Goal: Task Accomplishment & Management: Manage account settings

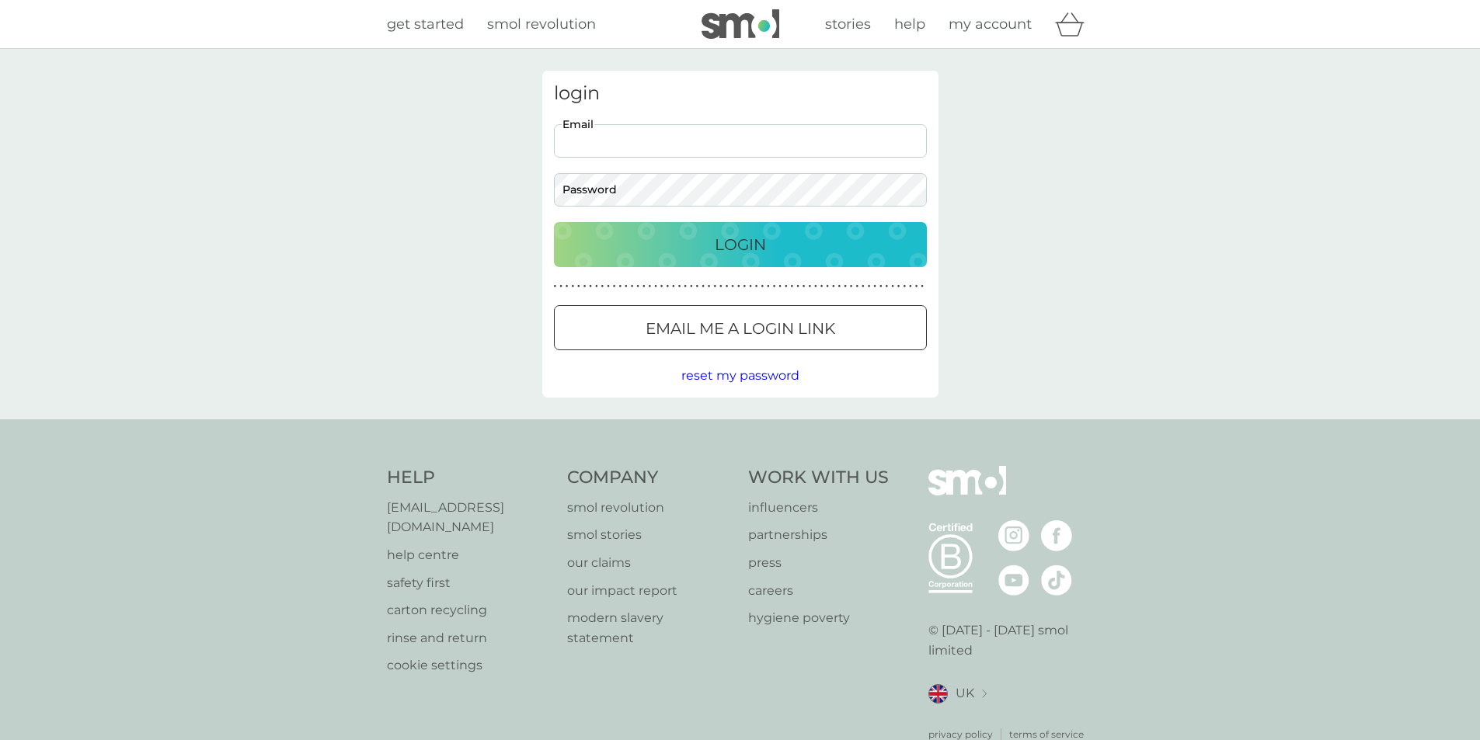
drag, startPoint x: 664, startPoint y: 125, endPoint x: 668, endPoint y: 137, distance: 12.3
click at [665, 127] on input "Email" at bounding box center [740, 140] width 373 height 33
type input "[PERSON_NAME][EMAIL_ADDRESS][DOMAIN_NAME]"
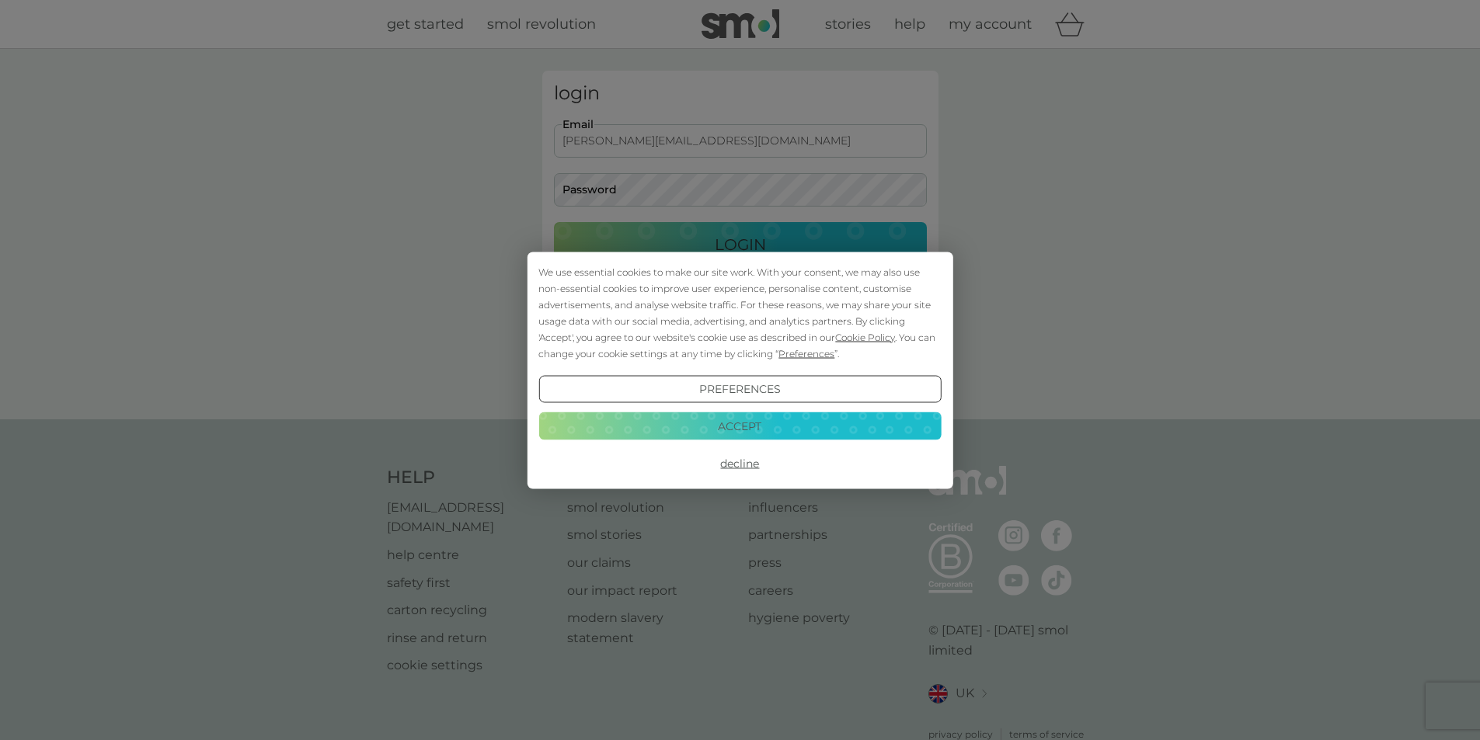
click at [806, 430] on button "Accept" at bounding box center [739, 427] width 402 height 28
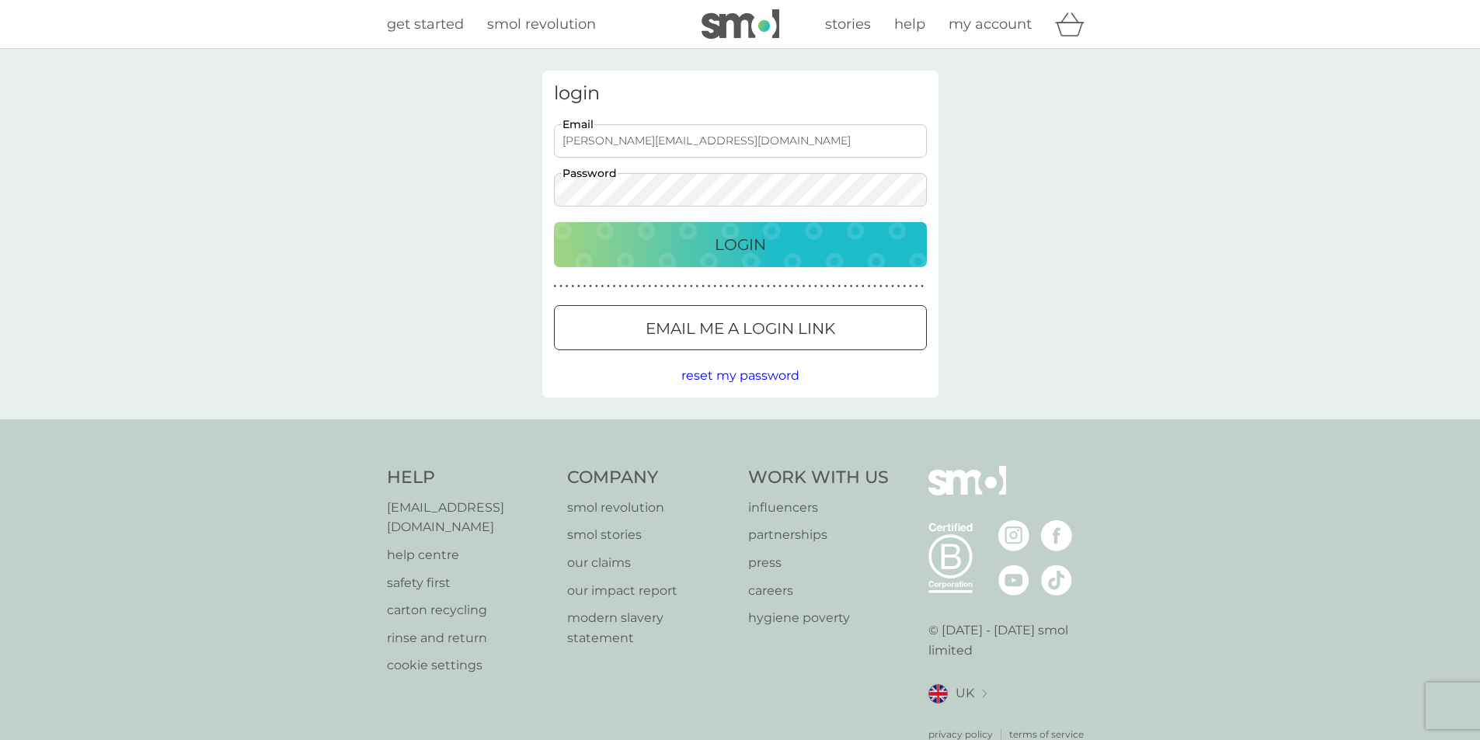
click at [554, 222] on button "Login" at bounding box center [740, 244] width 373 height 45
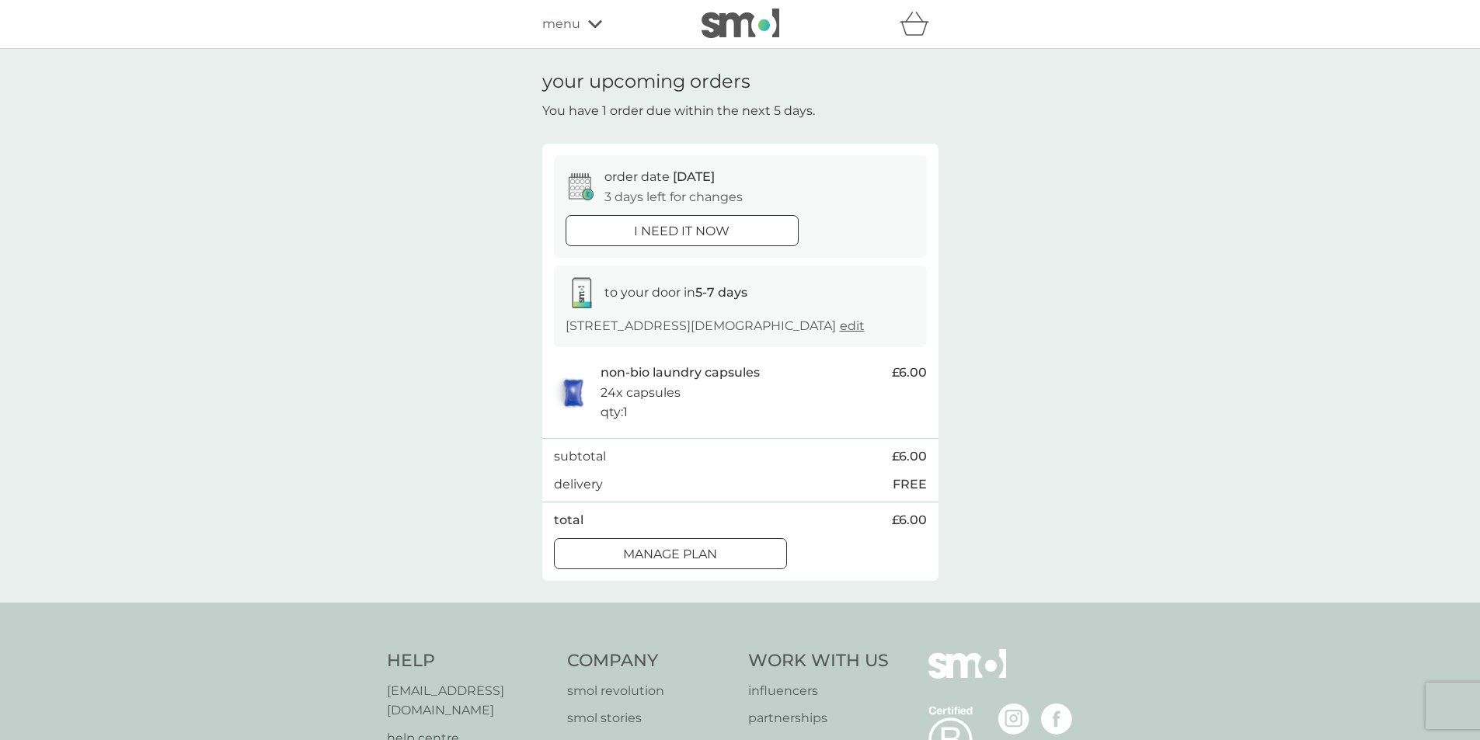
click at [711, 555] on p "Manage plan" at bounding box center [670, 555] width 94 height 20
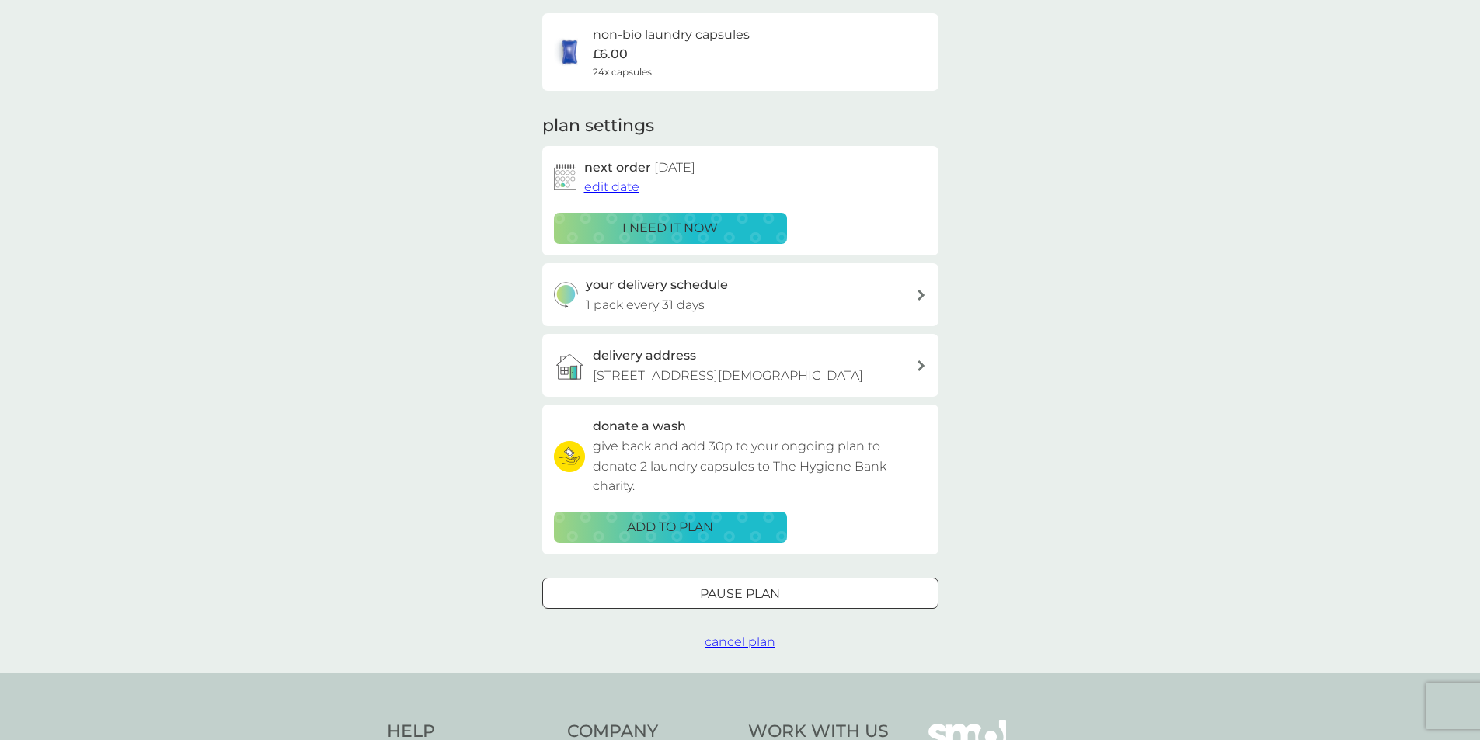
scroll to position [155, 0]
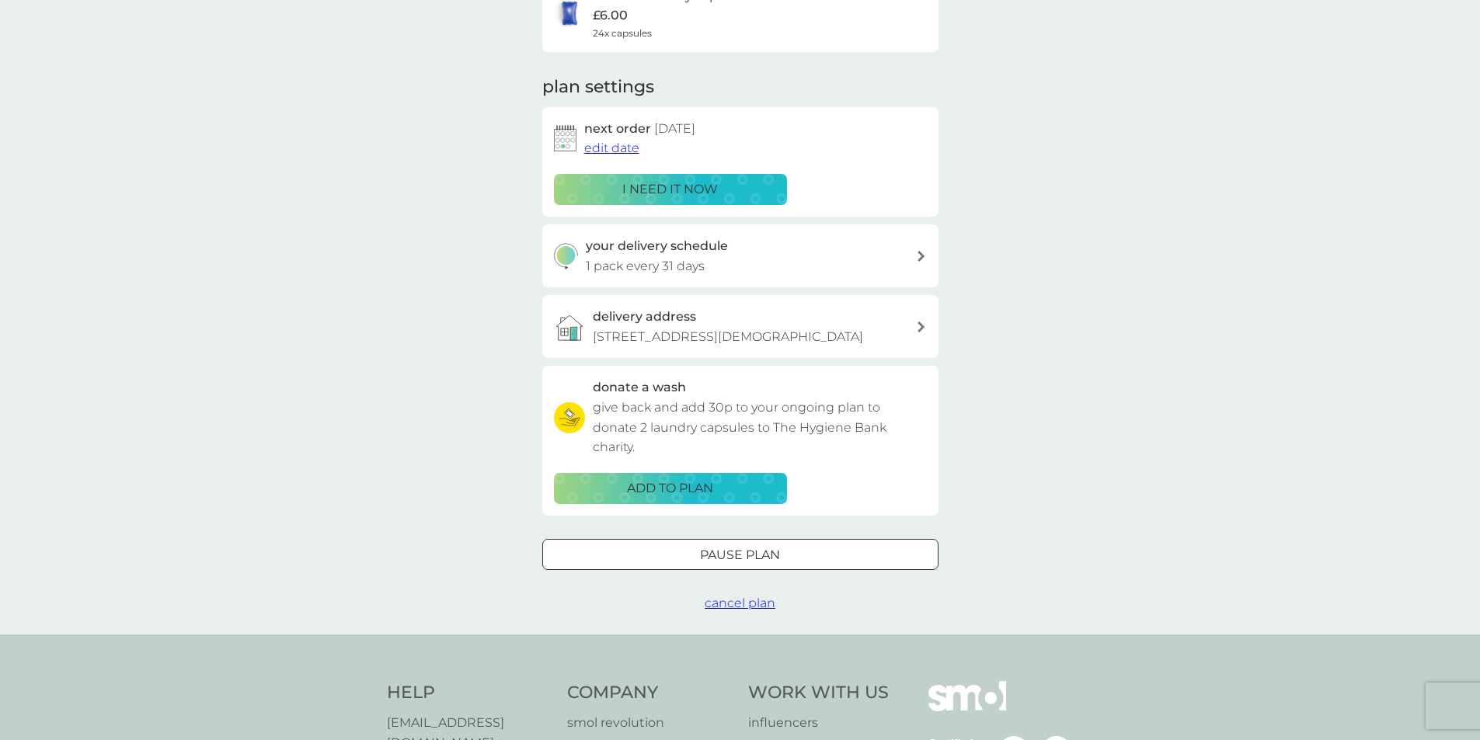
click at [733, 552] on div at bounding box center [740, 555] width 56 height 16
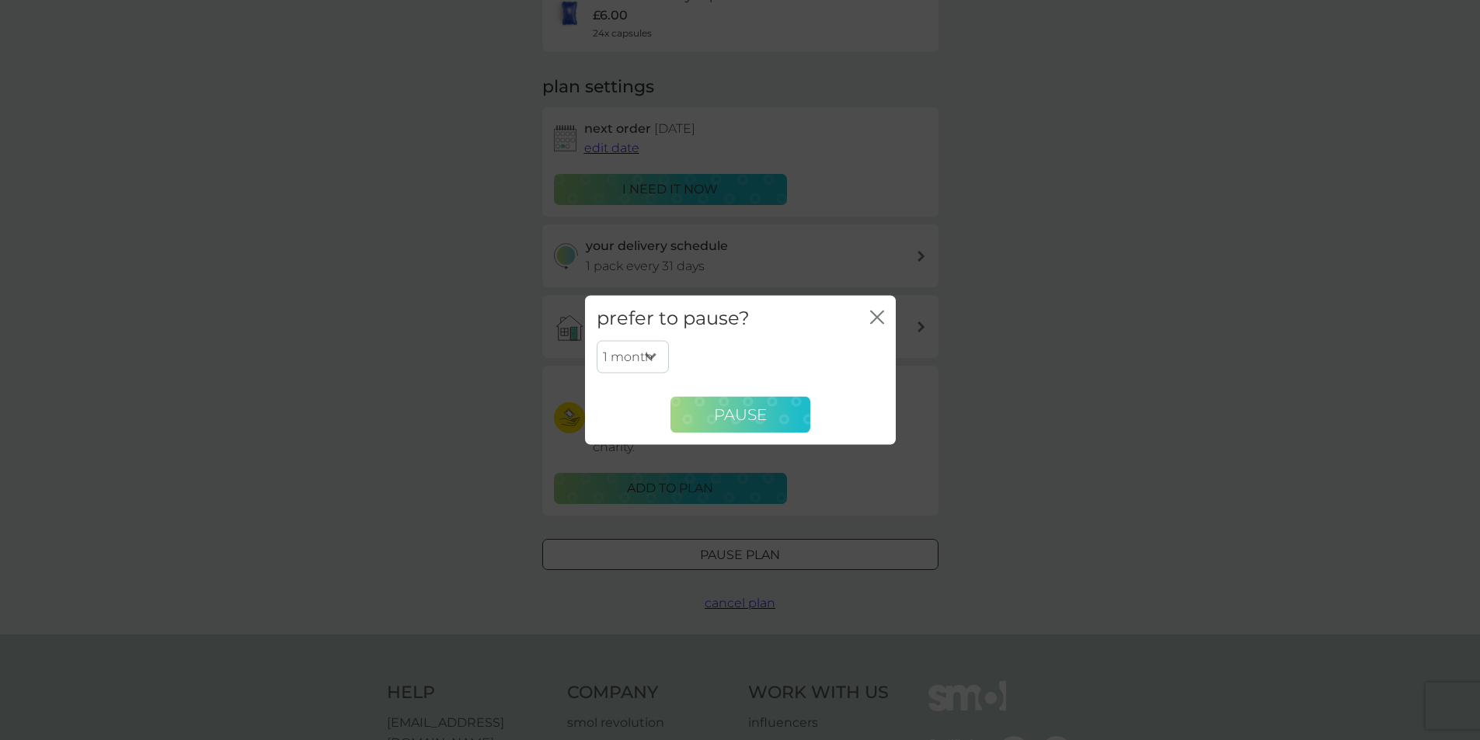
click at [739, 433] on button "Pause" at bounding box center [741, 414] width 140 height 37
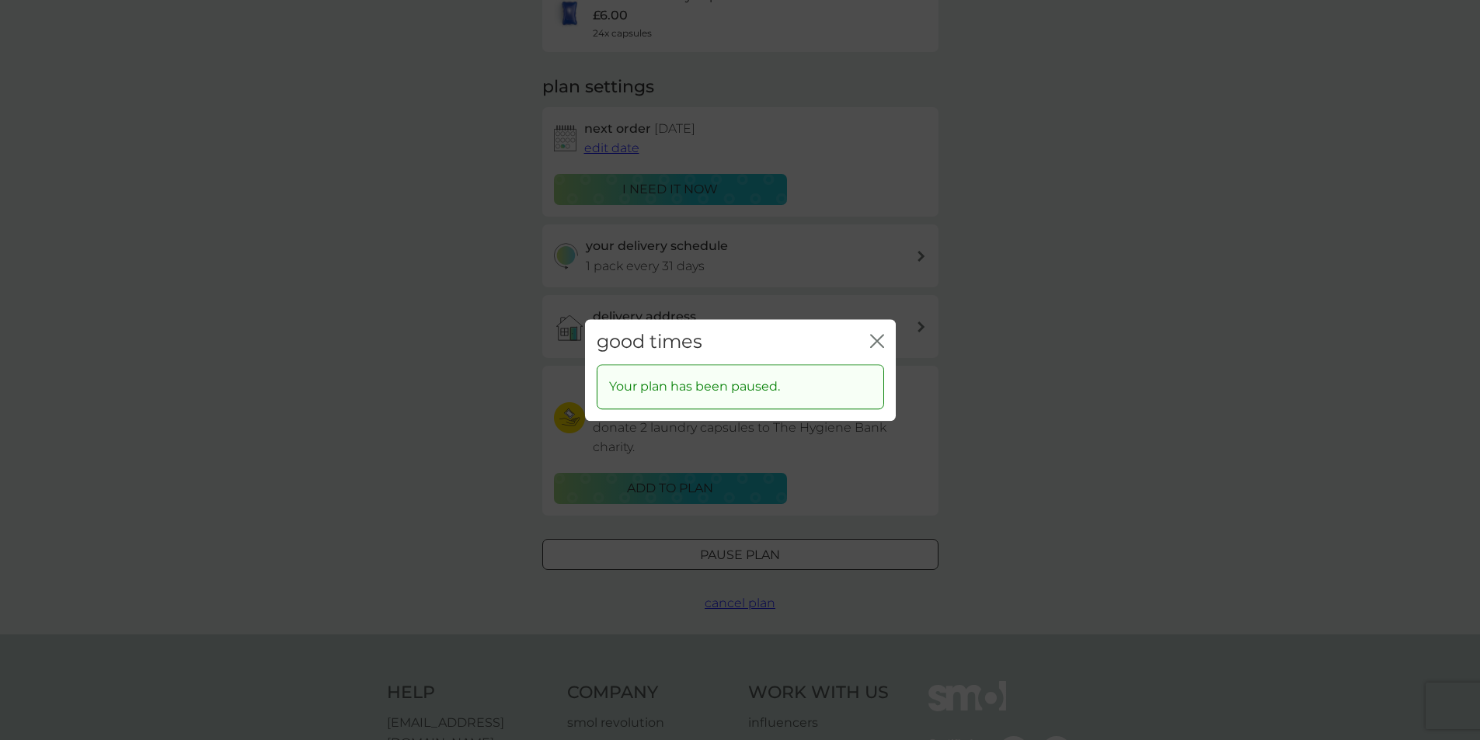
click at [880, 338] on icon "close" at bounding box center [880, 341] width 6 height 12
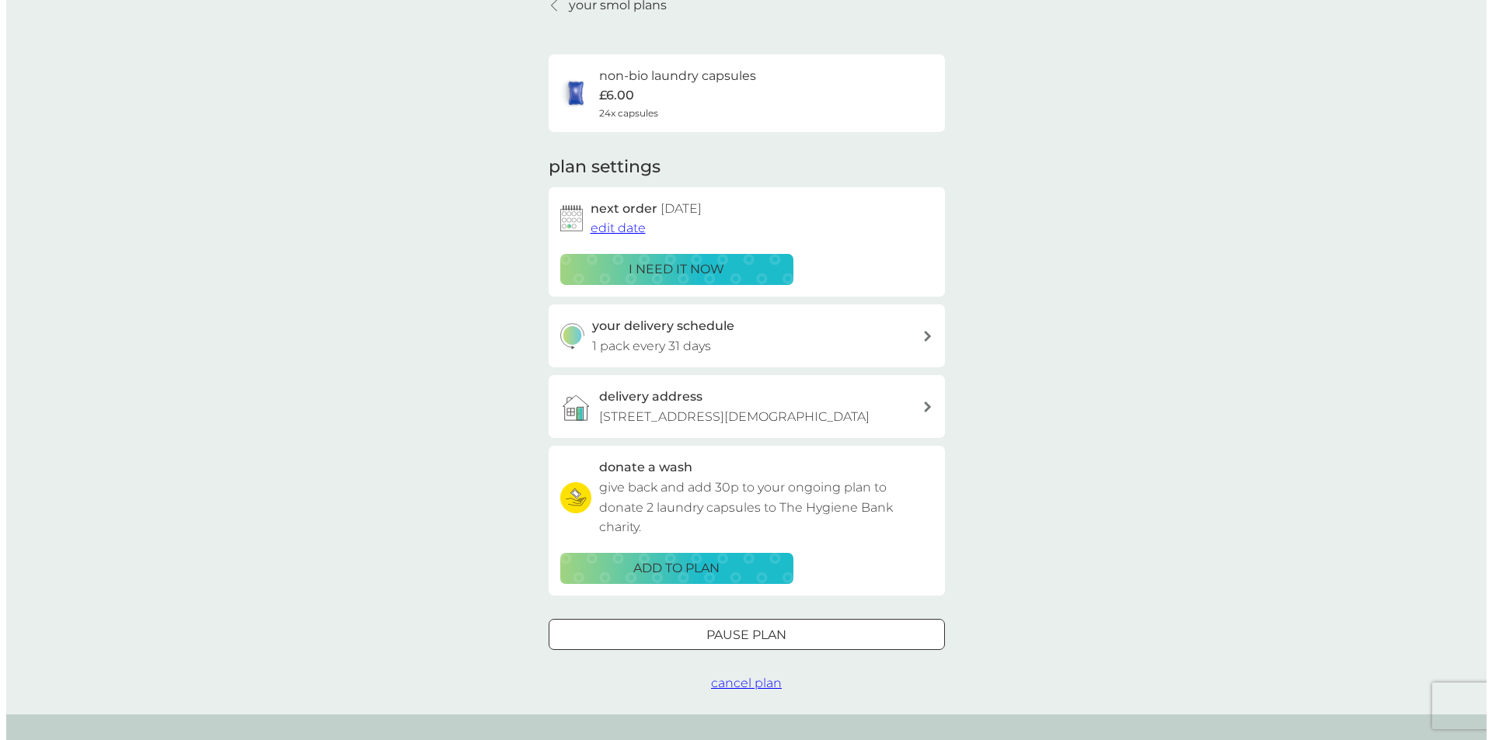
scroll to position [0, 0]
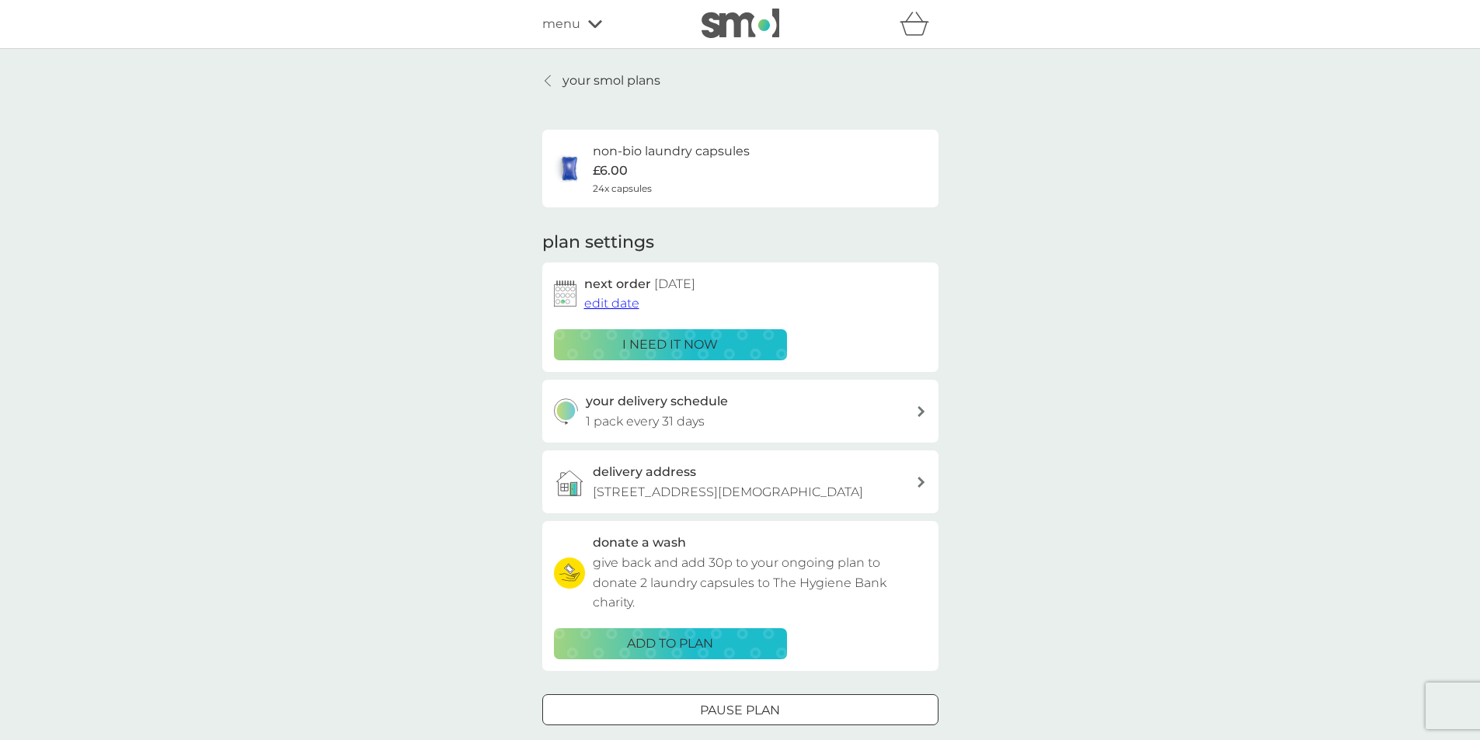
click at [594, 26] on icon at bounding box center [595, 24] width 14 height 8
